Goal: Information Seeking & Learning: Learn about a topic

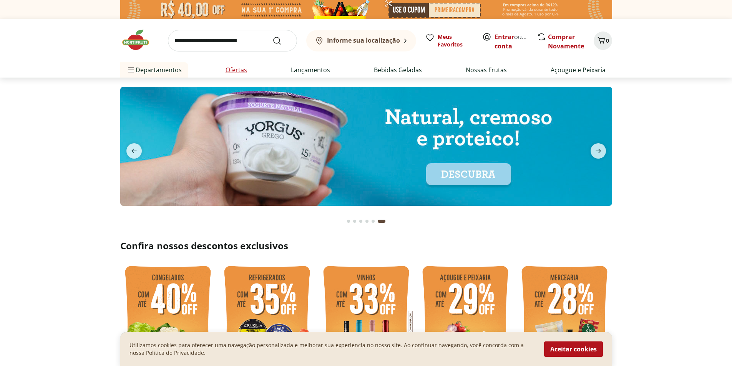
click at [240, 69] on link "Ofertas" at bounding box center [236, 69] width 22 height 9
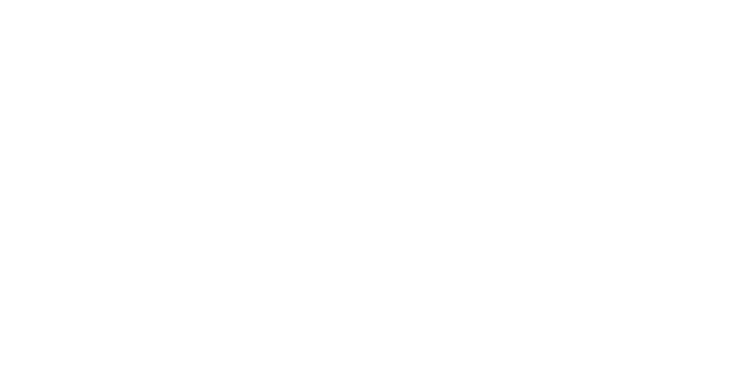
select select "**********"
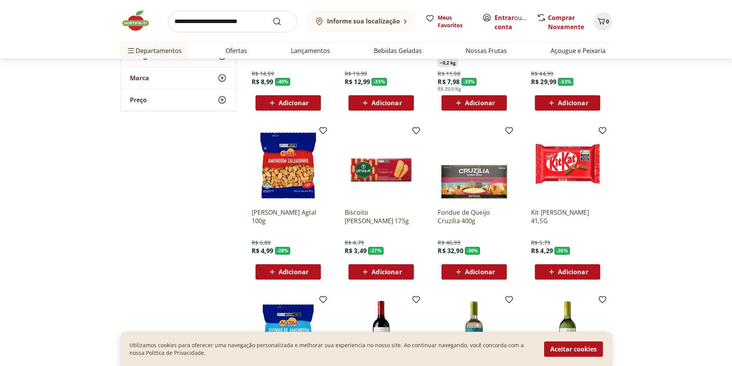
scroll to position [269, 0]
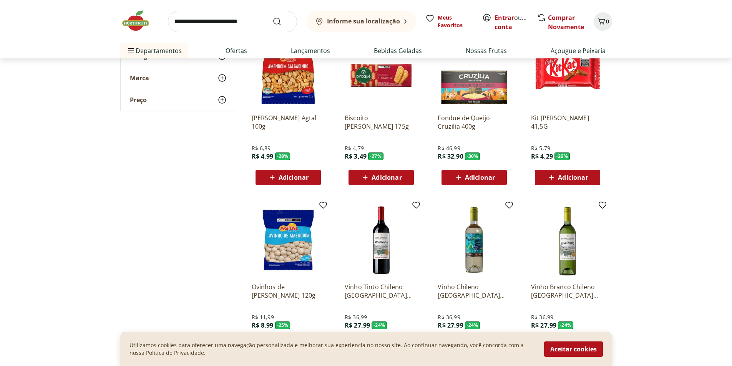
drag, startPoint x: 577, startPoint y: 351, endPoint x: 382, endPoint y: 251, distance: 219.0
click at [575, 349] on button "Aceitar cookies" at bounding box center [573, 348] width 59 height 15
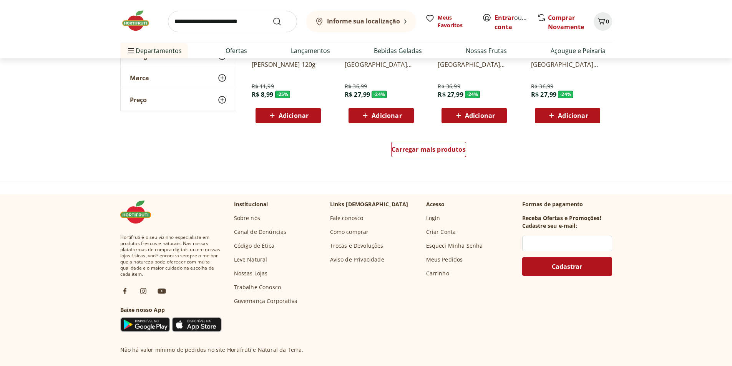
scroll to position [422, 0]
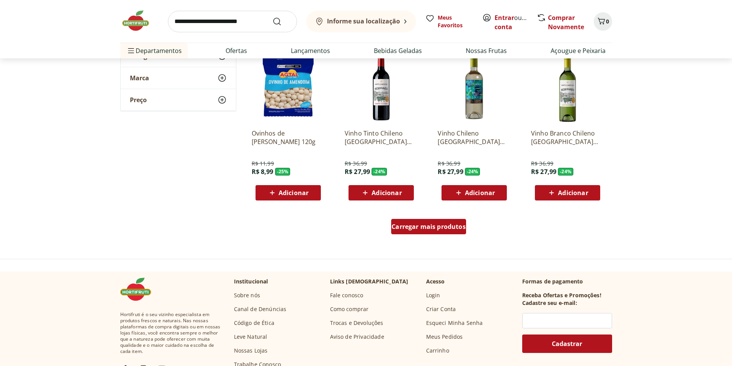
click at [431, 225] on span "Carregar mais produtos" at bounding box center [428, 227] width 74 height 6
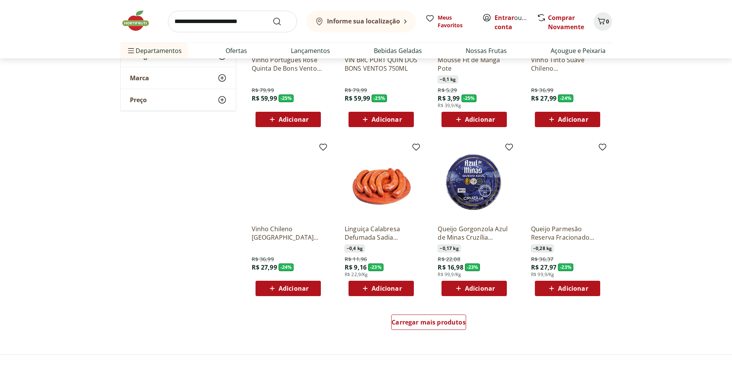
scroll to position [883, 0]
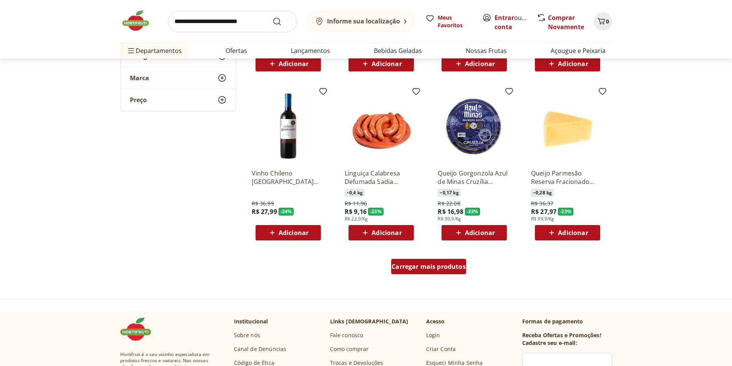
click at [448, 271] on div "Carregar mais produtos" at bounding box center [428, 266] width 75 height 15
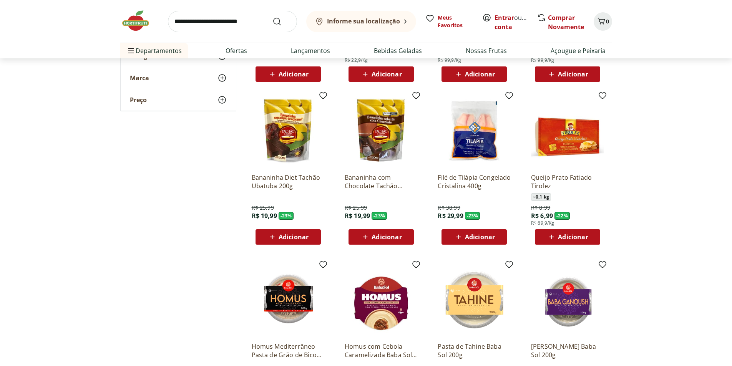
scroll to position [1114, 0]
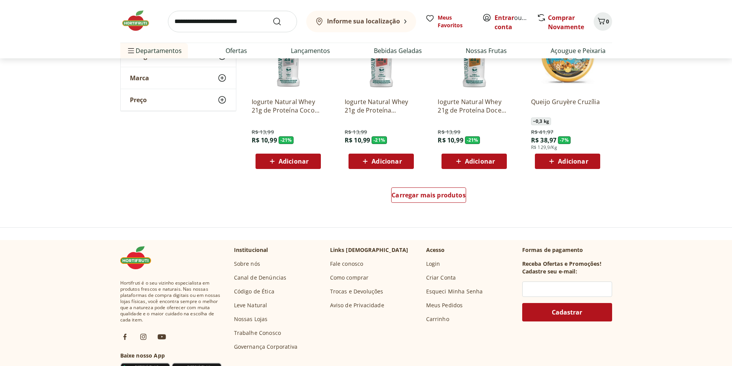
scroll to position [1574, 0]
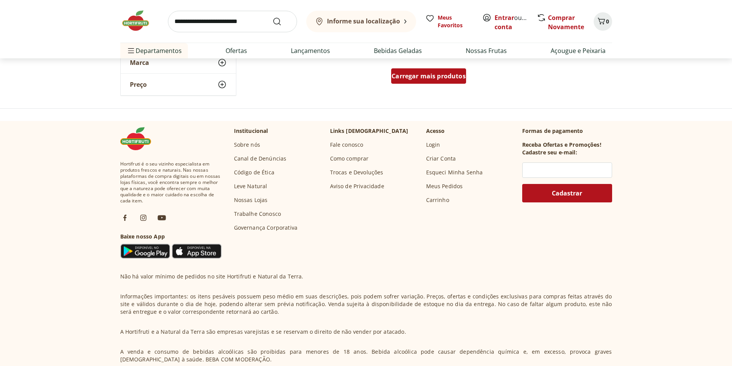
click at [425, 77] on span "Carregar mais produtos" at bounding box center [428, 76] width 74 height 6
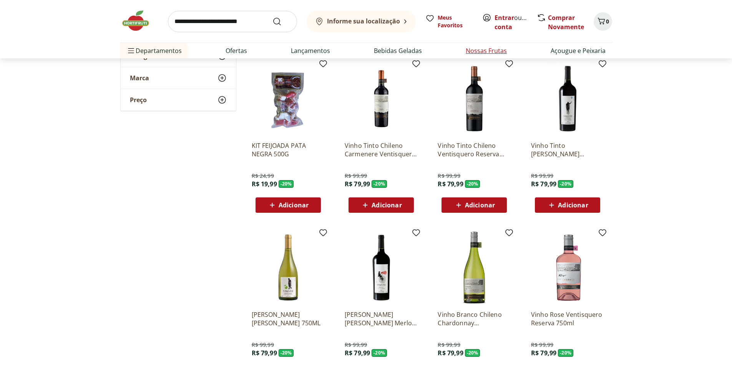
click at [478, 48] on link "Nossas Frutas" at bounding box center [485, 50] width 41 height 9
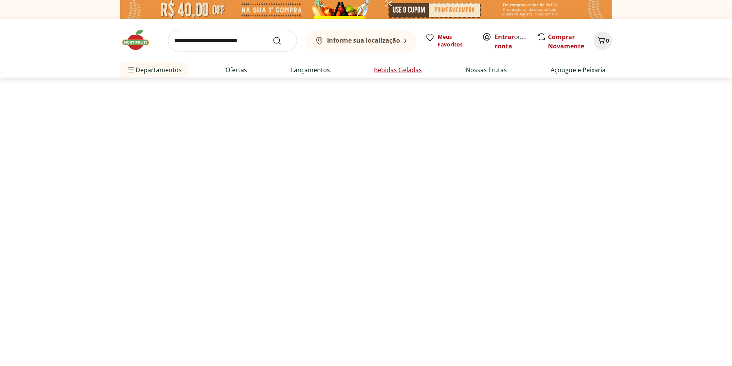
select select "**********"
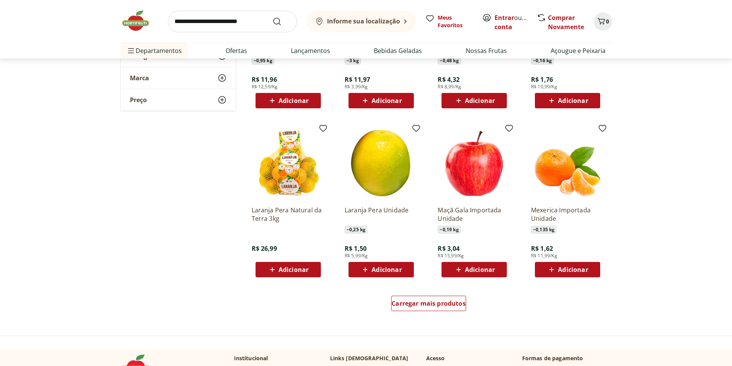
scroll to position [461, 0]
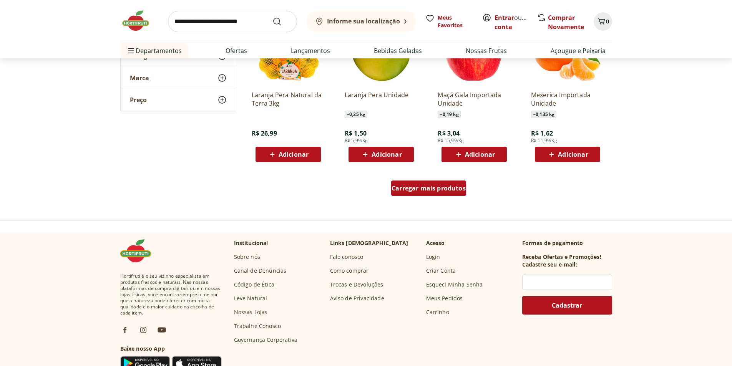
click at [435, 187] on span "Carregar mais produtos" at bounding box center [428, 188] width 74 height 6
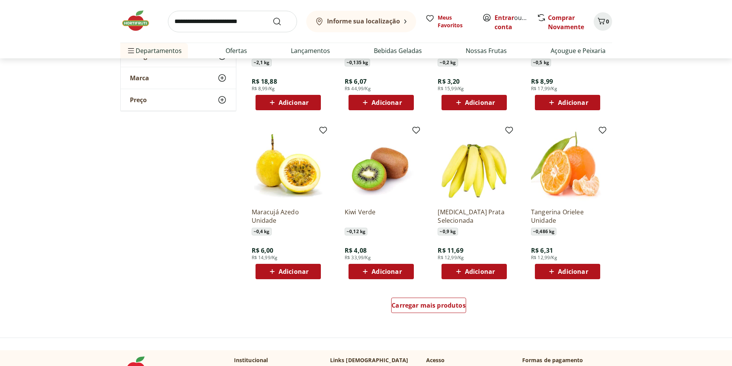
scroll to position [845, 0]
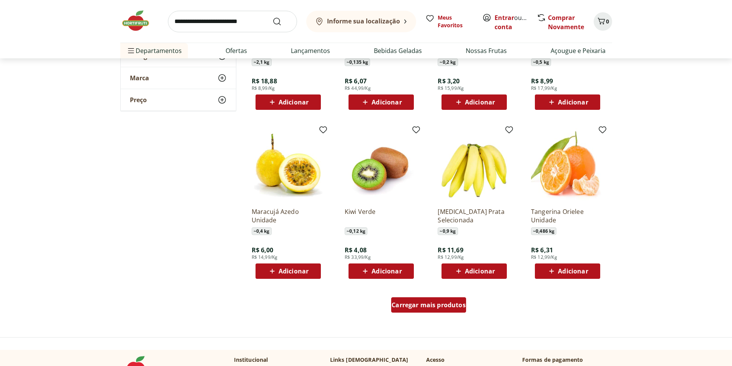
click at [421, 305] on span "Carregar mais produtos" at bounding box center [428, 305] width 74 height 6
